Goal: Complete application form

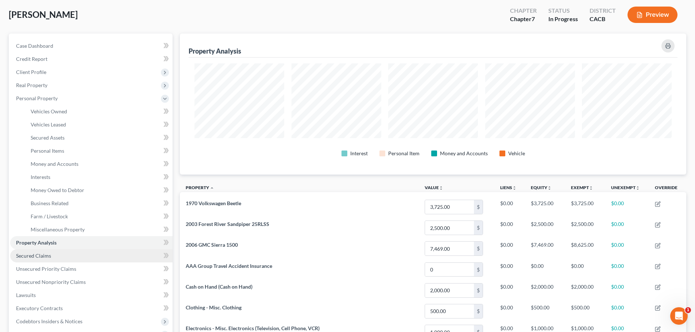
scroll to position [73, 0]
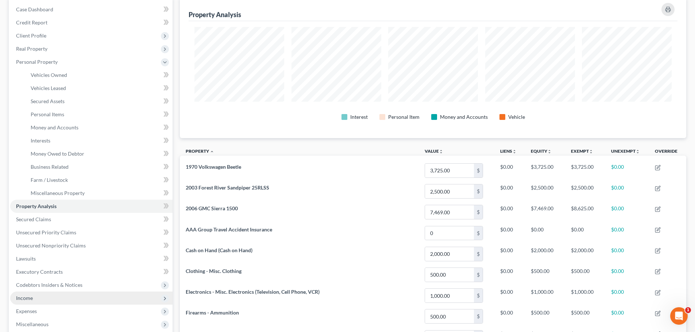
click at [37, 294] on span "Income" at bounding box center [91, 298] width 162 height 13
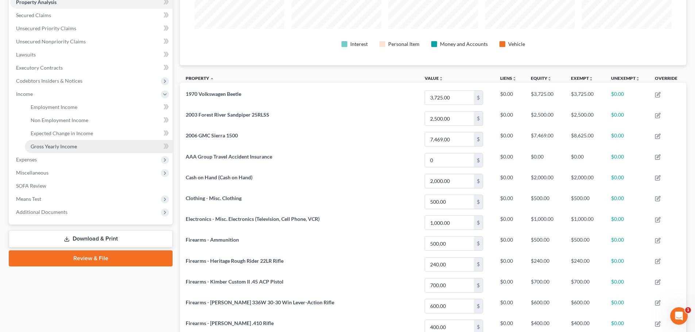
click at [62, 150] on link "Gross Yearly Income" at bounding box center [99, 146] width 148 height 13
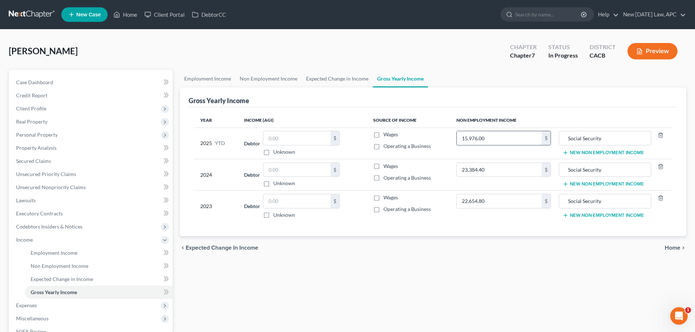
click at [502, 141] on input "15,976.00" at bounding box center [499, 138] width 85 height 14
type input "17,973.00"
click at [498, 171] on input "23,384.40" at bounding box center [499, 170] width 85 height 14
type input "23,389.20"
click at [500, 202] on input "22,654.80" at bounding box center [499, 202] width 85 height 14
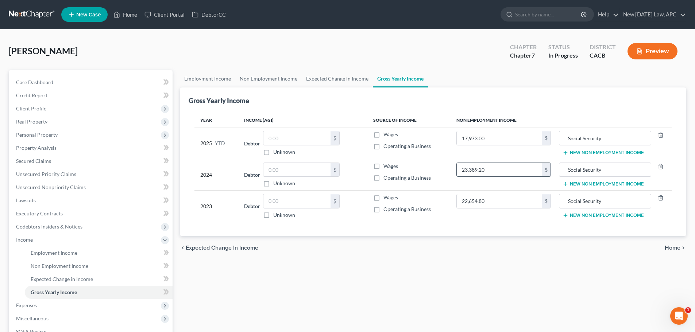
click at [515, 173] on input "23,389.20" at bounding box center [499, 170] width 85 height 14
click at [510, 139] on input "17,973.00" at bounding box center [499, 138] width 85 height 14
click at [517, 101] on div "Gross Yearly Income" at bounding box center [433, 98] width 489 height 20
click at [102, 79] on link "Case Dashboard" at bounding box center [91, 82] width 162 height 13
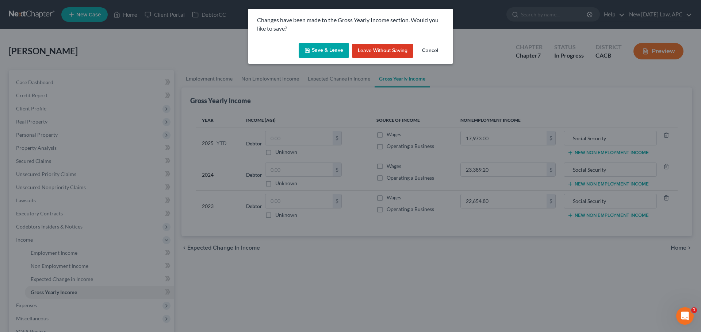
click at [310, 44] on button "Save & Leave" at bounding box center [324, 50] width 50 height 15
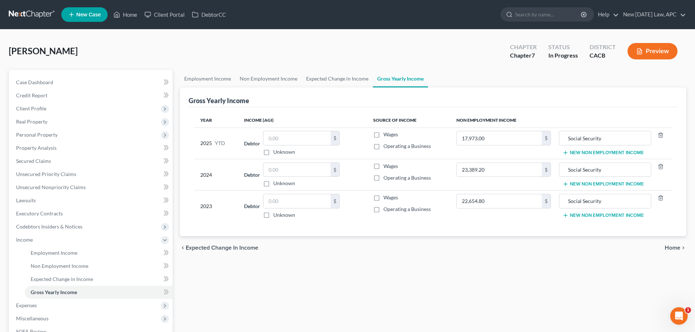
select select "4"
